Goal: Entertainment & Leisure: Consume media (video, audio)

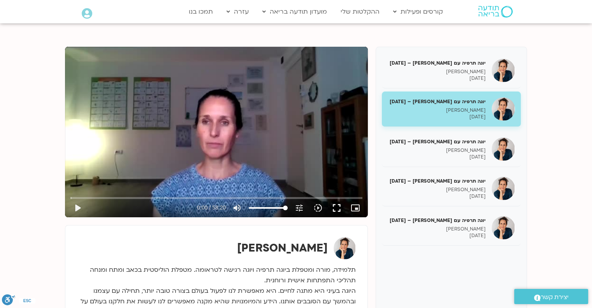
click at [469, 109] on p "[PERSON_NAME]" at bounding box center [436, 110] width 98 height 7
click at [217, 132] on div "Skip Ad 47:59 play_arrow 0:00 / 58:20 volume_up Mute tune Resolution Auto 360p …" at bounding box center [216, 132] width 303 height 170
click at [339, 207] on button "fullscreen" at bounding box center [336, 207] width 19 height 19
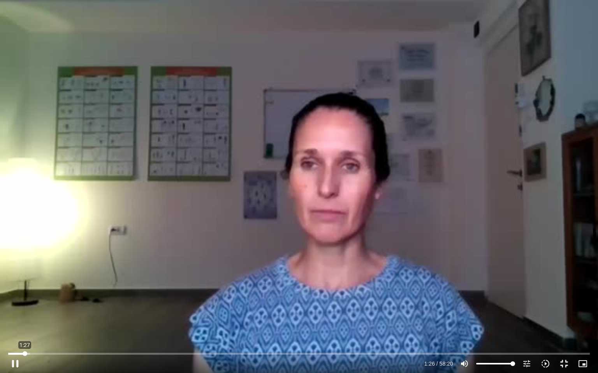
click at [25, 307] on input "Seek" at bounding box center [298, 354] width 581 height 5
click at [176, 307] on div "Skip Ad 1:43 pause 1:40 / 58:20 volume_up Mute tune Resolution Auto 360p slow_m…" at bounding box center [299, 186] width 598 height 373
click at [176, 307] on div "Skip Ad 1:43 play_arrow 1:40 / 58:20 volume_up Mute tune Resolution Auto 360p s…" at bounding box center [299, 186] width 598 height 373
click at [23, 307] on input "Seek" at bounding box center [298, 354] width 581 height 5
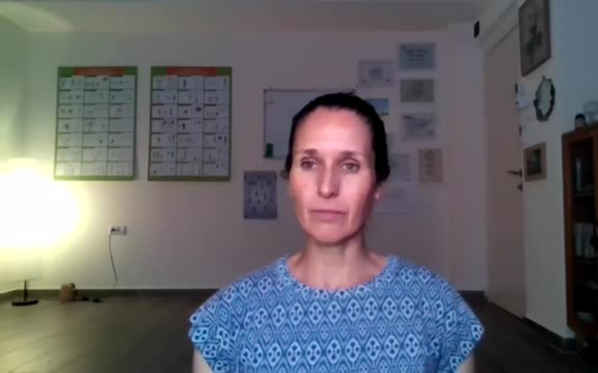
drag, startPoint x: 86, startPoint y: 343, endPoint x: 87, endPoint y: 355, distance: 12.1
click at [87, 307] on div "Skip Ad 5:09 pause 1:28 / 58:20 volume_up Mute tune Resolution Auto 360p slow_m…" at bounding box center [299, 186] width 598 height 373
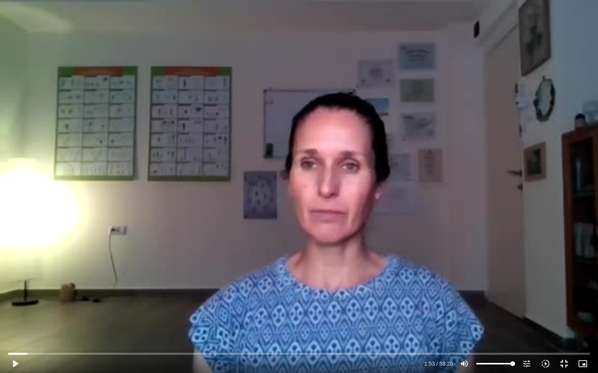
click at [149, 307] on div "Skip Ad 8:13 play_arrow 1:53 / 58:20 volume_up Mute tune Resolution Auto 360p s…" at bounding box center [299, 186] width 598 height 373
click at [340, 208] on div "Skip Ad 8:13 pause 2:47 / 58:20 volume_up Mute tune Resolution Auto 360p slow_m…" at bounding box center [299, 186] width 598 height 373
click at [362, 179] on div "Skip Ad 8:13 play_arrow 2:48 / 58:20 volume_up Mute tune Resolution Auto 360p s…" at bounding box center [299, 186] width 598 height 373
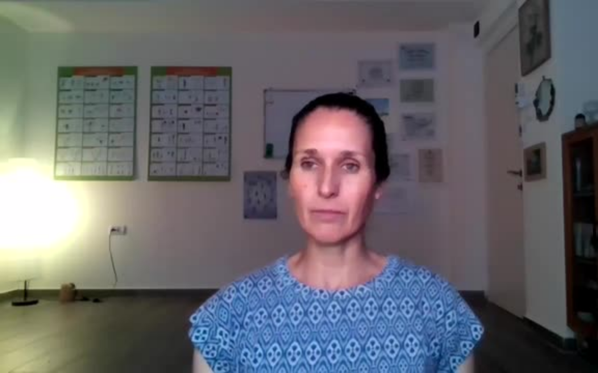
click at [362, 179] on div "Skip Ad 8:13 pause 2:50 / 58:20 volume_up Mute tune Resolution Auto 360p slow_m…" at bounding box center [299, 186] width 598 height 373
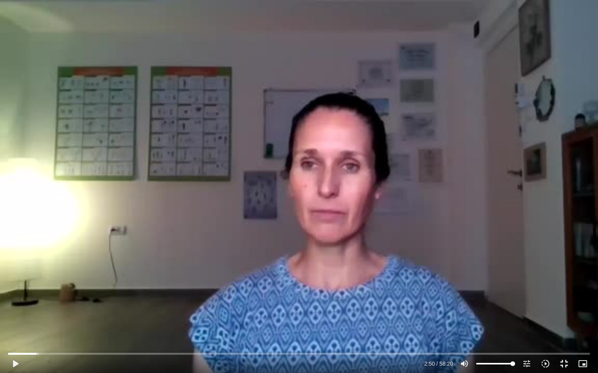
click at [359, 171] on div "Skip Ad 8:13 play_arrow 2:50 / 58:20 volume_up Mute tune Resolution Auto 360p s…" at bounding box center [299, 186] width 598 height 373
click at [358, 170] on div "Skip Ad 8:13 pause 2:53 / 58:20 volume_up Mute tune Resolution Auto 360p slow_m…" at bounding box center [299, 186] width 598 height 373
click at [355, 185] on div "Skip Ad 8:13 play_arrow 2:54 / 58:20 volume_up Mute tune Resolution Auto 360p s…" at bounding box center [299, 186] width 598 height 373
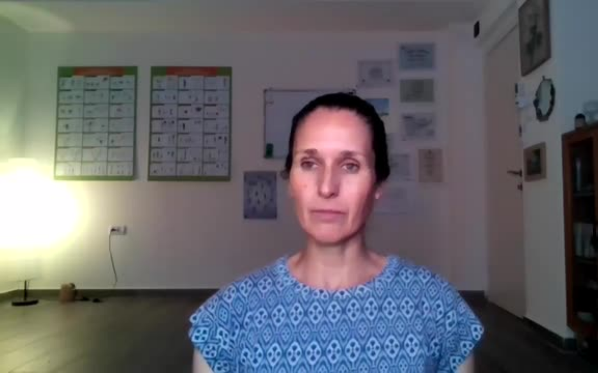
click at [354, 200] on div "Skip Ad 8:13 pause 2:58 / 58:20 volume_up Mute tune Resolution Auto 360p slow_m…" at bounding box center [299, 186] width 598 height 373
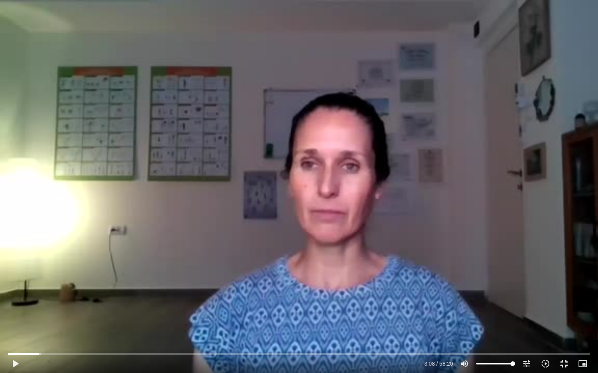
click at [354, 200] on div "Skip Ad 8:13 play_arrow 3:08 / 58:20 volume_up Mute tune Resolution Auto 360p s…" at bounding box center [299, 186] width 598 height 373
click at [591, 160] on div "Skip Ad 33:35 pause 6:34 / 58:20 volume_up Mute tune Resolution Auto 360p slow_…" at bounding box center [299, 186] width 598 height 373
click at [70, 307] on input "Seek" at bounding box center [298, 354] width 581 height 5
drag, startPoint x: 70, startPoint y: 354, endPoint x: 89, endPoint y: 373, distance: 26.7
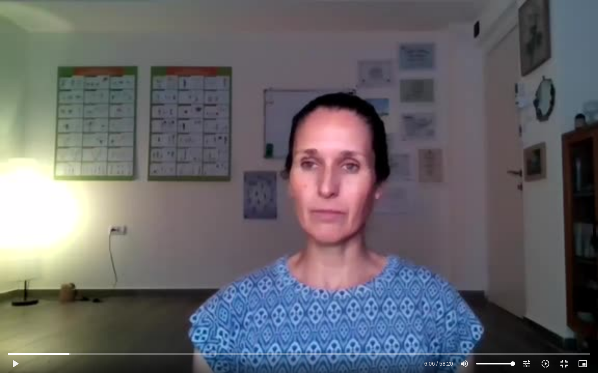
click at [89, 307] on div "Skip Ad 6:05 play_arrow 6:06 / 58:20 volume_up Mute tune Resolution Auto 360p s…" at bounding box center [298, 360] width 585 height 25
click at [313, 244] on div "Skip Ad 8:48 play_arrow 6:06 / 58:20 volume_up Mute tune Resolution Auto 360p s…" at bounding box center [299, 186] width 598 height 373
click at [282, 291] on div "Skip Ad 19:24 pause 19:32 / 58:20 volume_up Mute tune Resolution Auto 360p slow…" at bounding box center [299, 186] width 598 height 373
click at [337, 196] on div "Skip Ad 19:24 play_arrow 19:32 / 58:20 volume_up Mute tune Resolution Auto 360p…" at bounding box center [299, 186] width 598 height 373
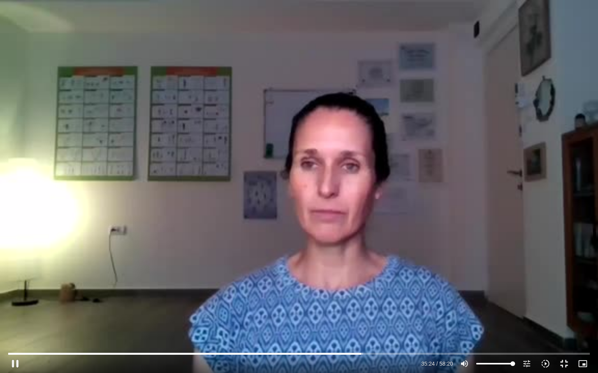
drag, startPoint x: 337, startPoint y: 196, endPoint x: 341, endPoint y: 203, distance: 8.0
click at [341, 203] on div "Skip Ad 19:24 pause 35:24 / 58:20 volume_up Mute tune Resolution Auto 360p slow…" at bounding box center [299, 186] width 598 height 373
click at [358, 307] on div "Skip Ad 35:40 play_arrow 35:24 / 58:20 volume_up Mute tune Resolution Auto 360p…" at bounding box center [298, 360] width 585 height 25
click at [348, 219] on div "Skip Ad 35:40 play_arrow 35:24 / 58:20 volume_up Mute tune Resolution Auto 360p…" at bounding box center [299, 186] width 598 height 373
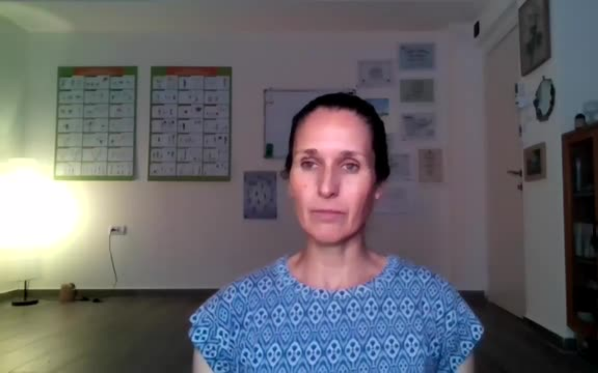
click at [348, 219] on div "Skip Ad 35:40 pause 35:27 / 58:20 volume_up Mute tune Resolution Auto 360p slow…" at bounding box center [299, 186] width 598 height 373
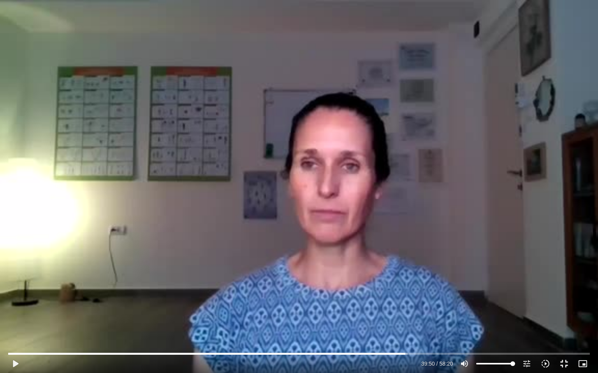
click at [350, 217] on div "Skip Ad 57:03 play_arrow 39:50 / 58:20 volume_up Mute tune Resolution Auto 360p…" at bounding box center [299, 186] width 598 height 373
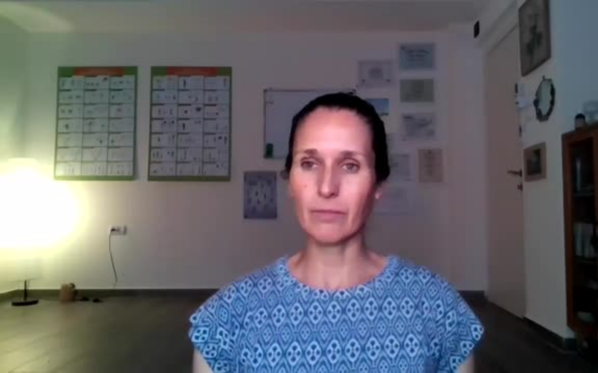
click at [521, 307] on div "Skip Ad 53:33 pause 53:35 / 58:20 volume_up Mute tune Resolution Auto 360p slow…" at bounding box center [299, 186] width 598 height 373
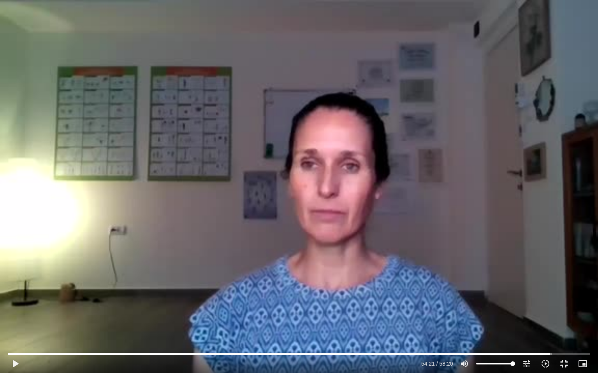
click at [369, 253] on div "Skip Ad 53:33 play_arrow 54:21 / 58:20 volume_up Mute tune Resolution Auto 360p…" at bounding box center [299, 186] width 598 height 373
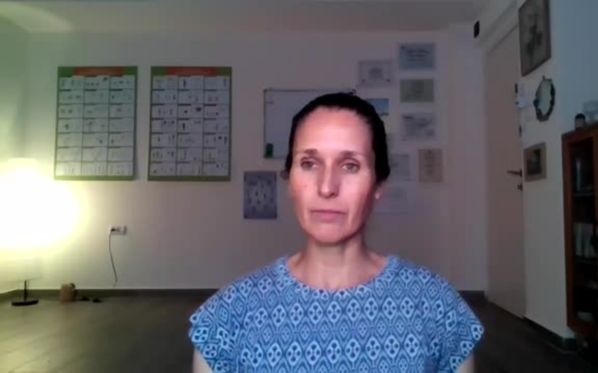
click at [370, 253] on div "Skip Ad 53:33 pause 54:24 / 58:20 volume_up Mute tune Resolution Auto 360p slow…" at bounding box center [299, 186] width 598 height 373
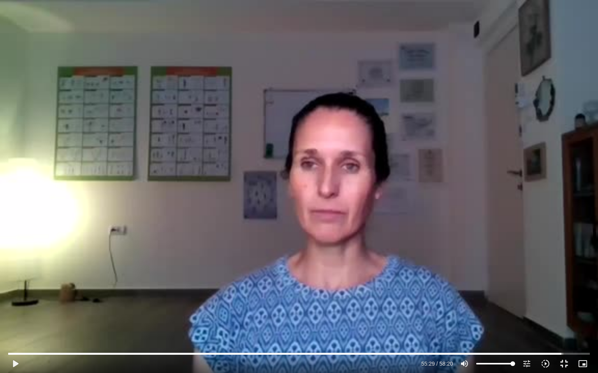
click at [486, 307] on div "Skip Ad 53:33 play_arrow 55:29 / 58:20 volume_up Mute tune Resolution Auto 360p…" at bounding box center [299, 186] width 598 height 373
click at [442, 250] on div "Skip Ad 53:33 pause 55:30 / 58:20 volume_up Mute tune Resolution Auto 360p slow…" at bounding box center [299, 186] width 598 height 373
type input "3330.80966"
click at [564, 307] on button "fullscreen_exit" at bounding box center [563, 364] width 19 height 19
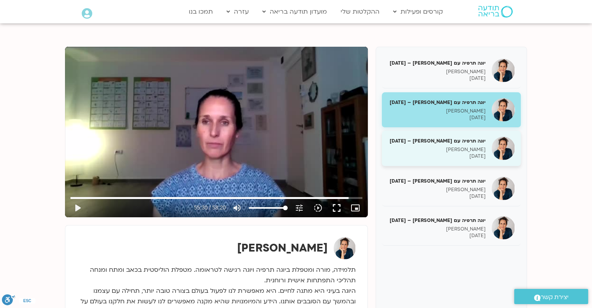
click at [472, 153] on p "[DATE]" at bounding box center [436, 156] width 98 height 7
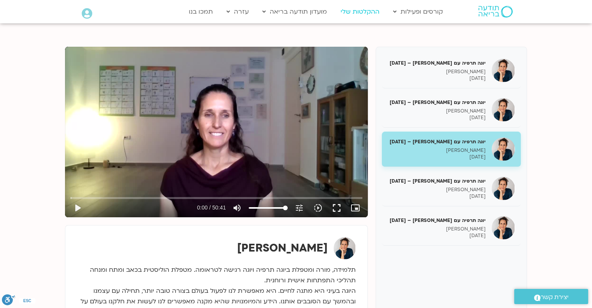
click at [352, 10] on link "ההקלטות שלי" at bounding box center [360, 11] width 47 height 15
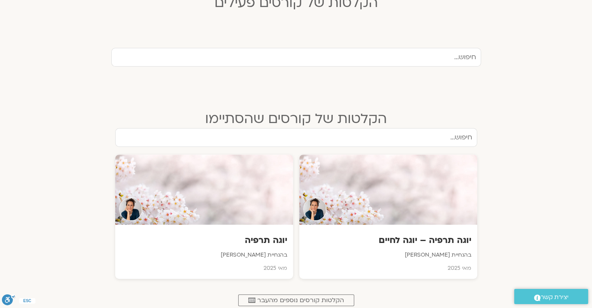
scroll to position [233, 0]
click at [415, 194] on div at bounding box center [388, 188] width 180 height 71
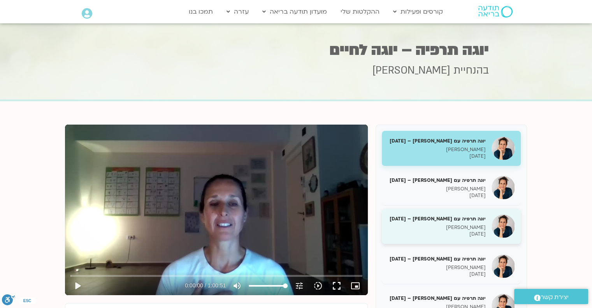
click at [458, 223] on div "יוגה תרפיה עם [PERSON_NAME] – [DATE] [PERSON_NAME] [DATE]" at bounding box center [436, 226] width 98 height 22
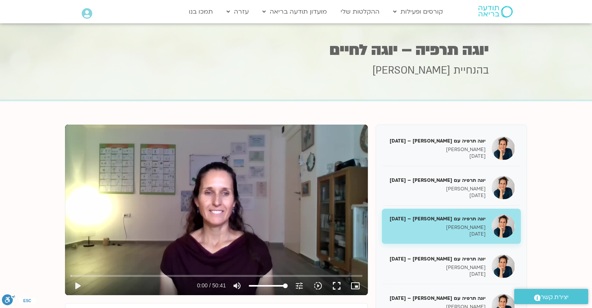
click at [458, 223] on div "יוגה תרפיה עם [PERSON_NAME] – [DATE] [PERSON_NAME] [DATE]" at bounding box center [436, 226] width 98 height 22
click at [458, 223] on div "יוגה תרפיה עם יעל אלנברג – 21/05/25 יעל אלנברג 21/05/2025" at bounding box center [436, 226] width 98 height 22
click at [338, 287] on button "fullscreen" at bounding box center [336, 285] width 19 height 19
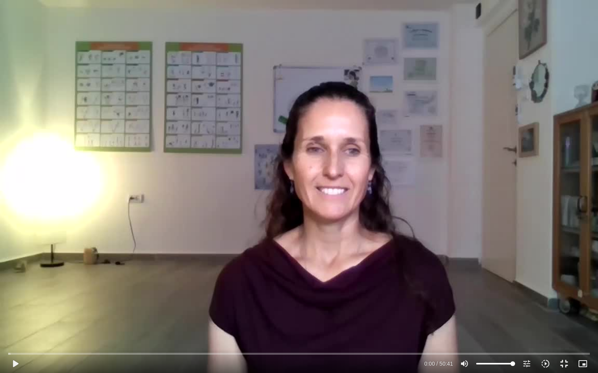
click at [328, 188] on div "Skip Ad 46:09 play_arrow 0:00 / 50:41 volume_up Mute tune Resolution Auto 720p …" at bounding box center [299, 186] width 598 height 373
click at [561, 307] on button "fullscreen_exit" at bounding box center [563, 364] width 19 height 19
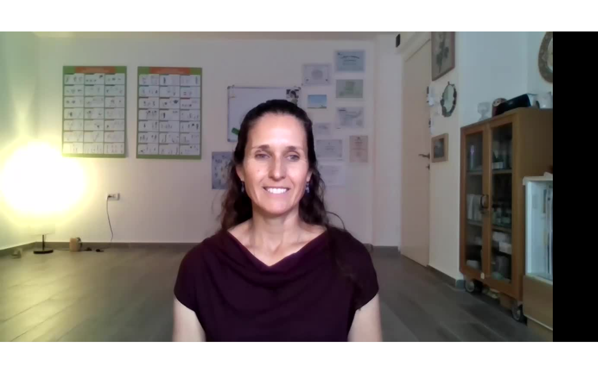
scroll to position [39, 0]
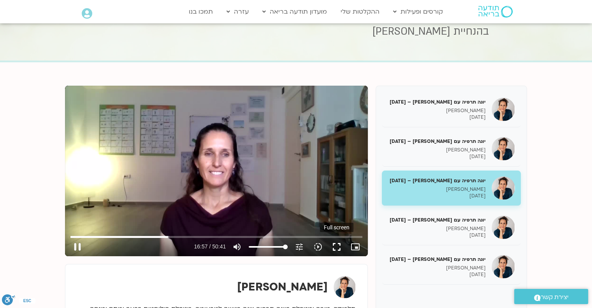
click at [336, 244] on button "fullscreen" at bounding box center [336, 246] width 19 height 19
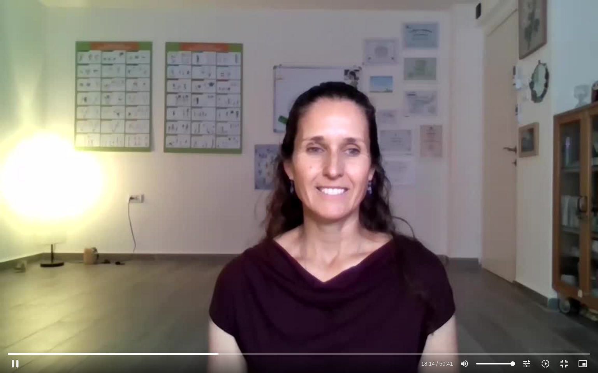
drag, startPoint x: 238, startPoint y: 336, endPoint x: 240, endPoint y: 363, distance: 26.5
click at [240, 307] on div "Skip Ad 18:22 pause 18:14 / 50:41 volume_up Mute tune Resolution Auto 720p slow…" at bounding box center [299, 186] width 598 height 373
click at [240, 307] on div at bounding box center [222, 364] width 394 height 19
drag, startPoint x: 303, startPoint y: 362, endPoint x: 335, endPoint y: 307, distance: 63.9
click at [311, 307] on div "Skip Ad 20:07 play_arrow 18:14 / 50:41 volume_up Mute tune Resolution Auto 720p…" at bounding box center [298, 360] width 585 height 25
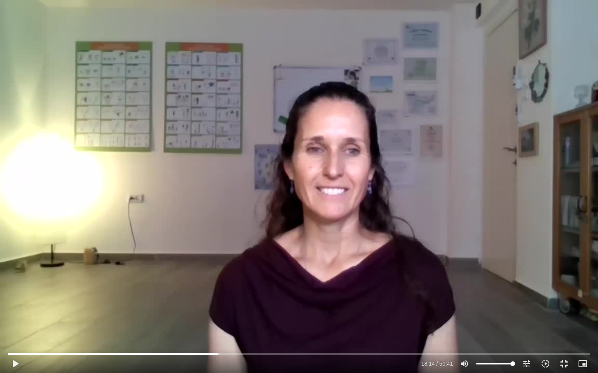
click at [359, 201] on div "Skip Ad 26:14 play_arrow 18:14 / 50:41 volume_up Mute tune Resolution Auto 720p…" at bounding box center [299, 186] width 598 height 373
drag, startPoint x: 359, startPoint y: 201, endPoint x: 362, endPoint y: 206, distance: 5.7
click at [362, 206] on div "Skip Ad 26:14 pause 18:59 / 50:41 volume_up Mute tune Resolution Auto 720p slow…" at bounding box center [299, 186] width 598 height 373
click at [362, 206] on div "Skip Ad 26:14 play_arrow 18:59 / 50:41 volume_up Mute tune Resolution Auto 480p…" at bounding box center [299, 186] width 598 height 373
click at [224, 307] on input "Seek" at bounding box center [298, 354] width 581 height 5
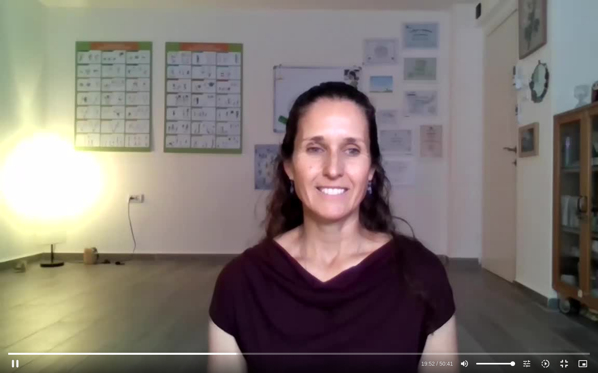
click at [317, 296] on div "Skip Ad 19:30 pause 19:52 / 50:41 volume_up Mute tune Resolution Auto 720p slow…" at bounding box center [299, 186] width 598 height 373
click at [343, 222] on div "Skip Ad 19:30 play_arrow 19:52 / 50:41 volume_up Mute tune Resolution Auto 480p…" at bounding box center [299, 186] width 598 height 373
click at [347, 202] on div "Skip Ad 19:30 pause 28:17 / 50:41 volume_up Mute tune Resolution Auto 720p slow…" at bounding box center [299, 186] width 598 height 373
click at [347, 202] on div "Skip Ad 19:30 play_arrow 28:18 / 50:41 volume_up Mute tune Resolution Auto 720p…" at bounding box center [299, 186] width 598 height 373
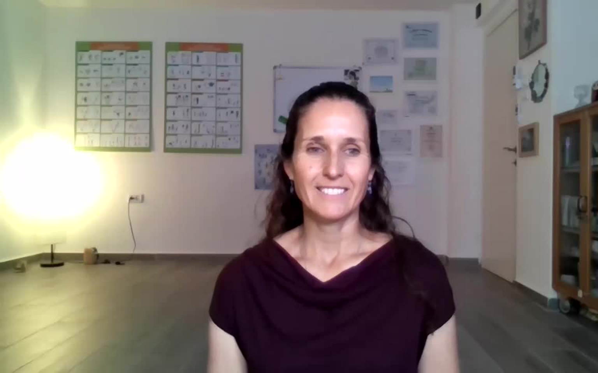
drag, startPoint x: 347, startPoint y: 202, endPoint x: 388, endPoint y: 238, distance: 54.6
click at [388, 238] on div "Skip Ad 19:30 pause 28:20 / 50:41 volume_up Mute tune Resolution Auto 480p slow…" at bounding box center [299, 186] width 598 height 373
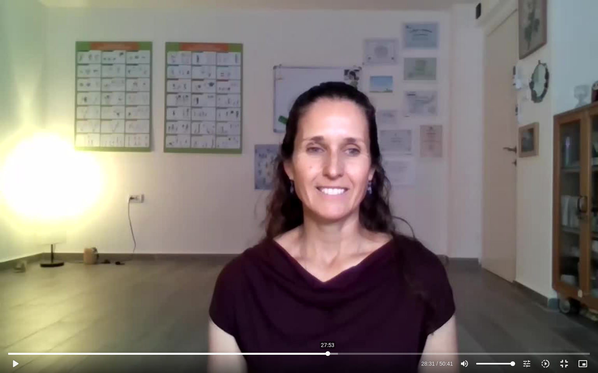
click at [328, 307] on input "Seek" at bounding box center [298, 354] width 581 height 5
click at [350, 193] on div "Skip Ad 27:53 play_arrow 27:53 / 50:41 volume_up Mute tune Resolution Auto 720p…" at bounding box center [299, 186] width 598 height 373
click at [342, 178] on div "Skip Ad 27:53 pause 29:31 / 50:41 volume_up Mute tune Resolution Auto 720p slow…" at bounding box center [299, 186] width 598 height 373
type input "1771.901766"
